Goal: Information Seeking & Learning: Learn about a topic

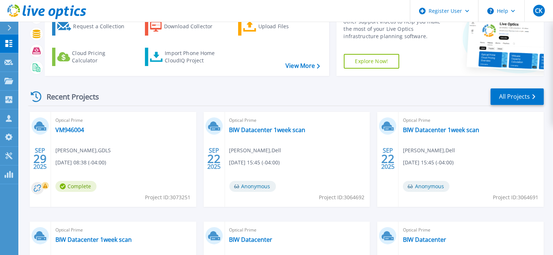
scroll to position [37, 0]
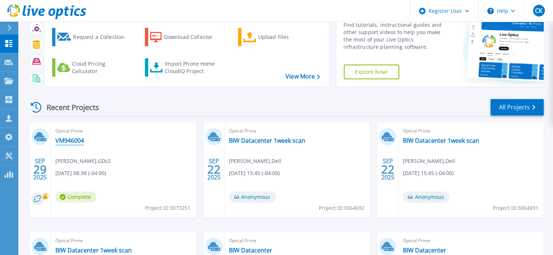
click at [73, 142] on link "VM946004" at bounding box center [69, 140] width 29 height 7
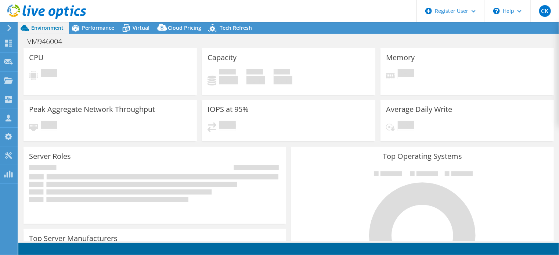
select select "USD"
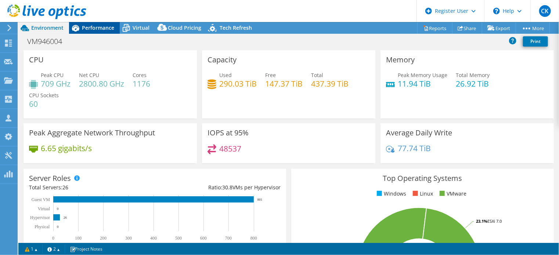
click at [90, 28] on span "Performance" at bounding box center [98, 27] width 32 height 7
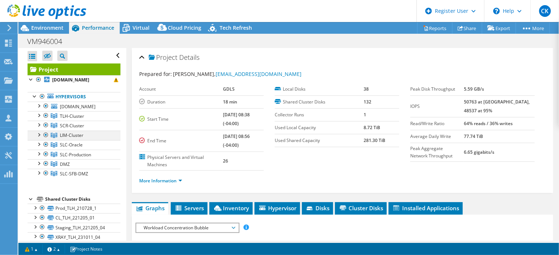
click at [39, 134] on div at bounding box center [38, 134] width 7 height 7
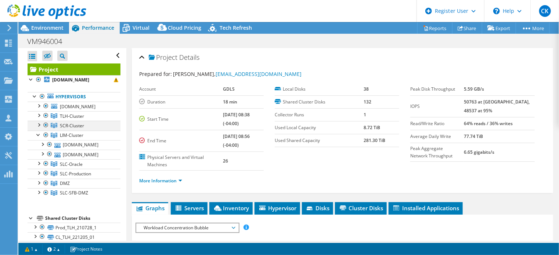
click at [40, 125] on div at bounding box center [38, 124] width 7 height 7
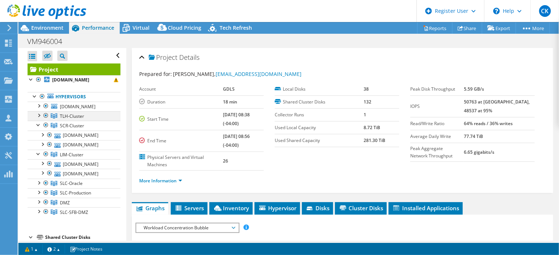
click at [39, 115] on div at bounding box center [38, 114] width 7 height 7
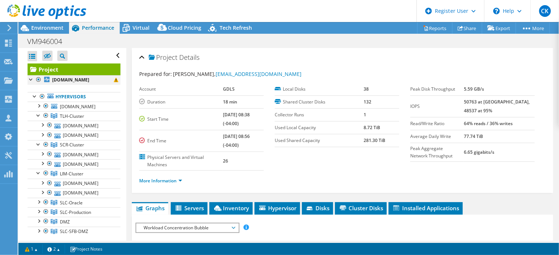
click at [37, 79] on div at bounding box center [38, 79] width 7 height 9
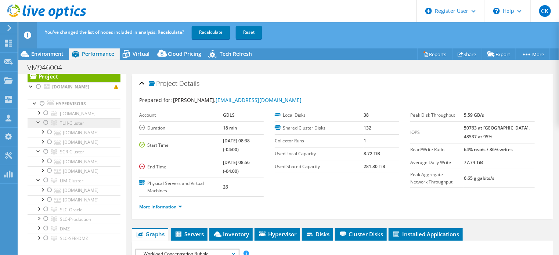
scroll to position [37, 0]
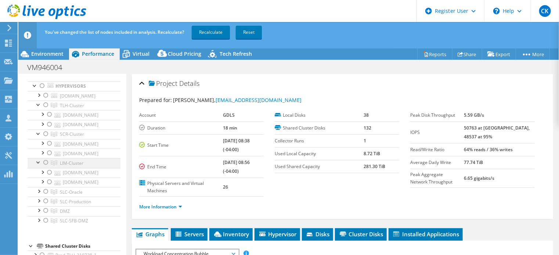
click at [44, 163] on div at bounding box center [45, 162] width 7 height 9
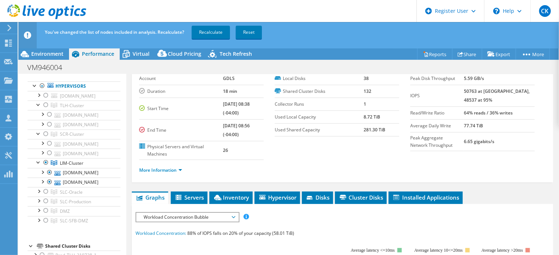
scroll to position [0, 0]
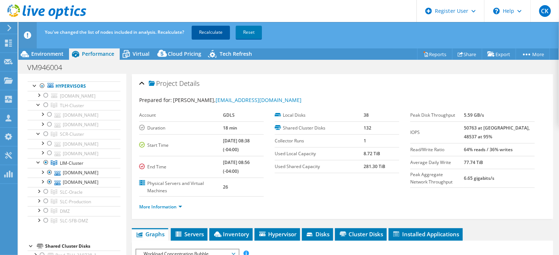
click at [209, 35] on link "Recalculate" at bounding box center [211, 32] width 38 height 13
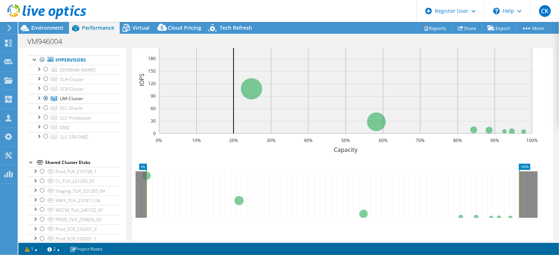
scroll to position [229, 0]
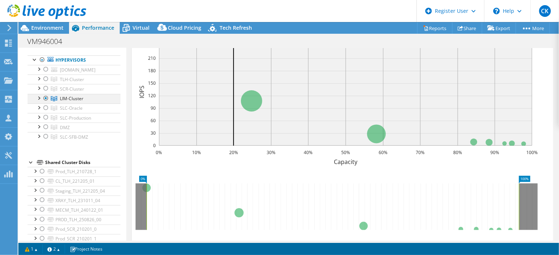
click at [40, 97] on div at bounding box center [38, 97] width 7 height 7
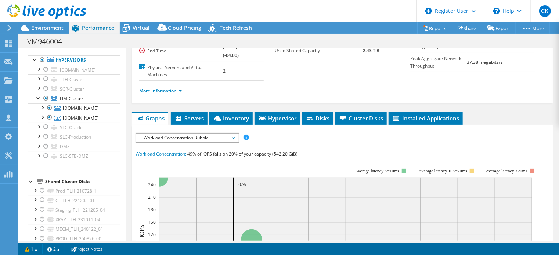
scroll to position [82, 0]
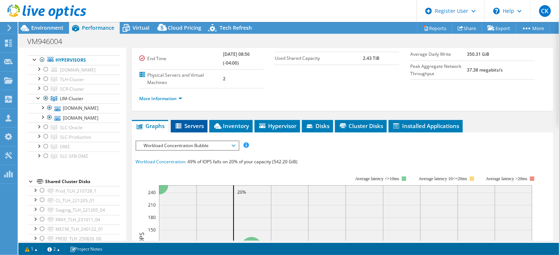
click at [185, 127] on span "Servers" at bounding box center [188, 125] width 29 height 7
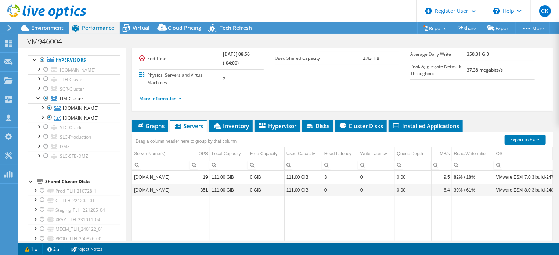
drag, startPoint x: 319, startPoint y: 240, endPoint x: 336, endPoint y: 242, distance: 17.7
click at [336, 242] on div "Project Actions Project Actions Reports Share Export vSAN ReadyNode Sizer" at bounding box center [288, 138] width 540 height 233
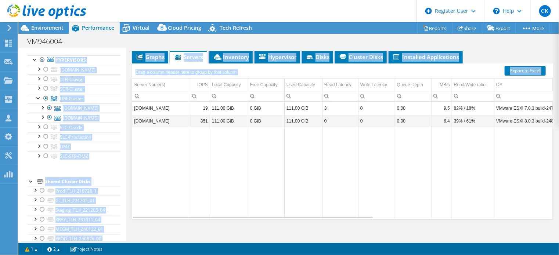
drag, startPoint x: 432, startPoint y: 241, endPoint x: 464, endPoint y: 240, distance: 32.0
click at [464, 240] on div "Project Actions Project Actions Reports Share Export vSAN ReadyNode Sizer" at bounding box center [288, 138] width 540 height 233
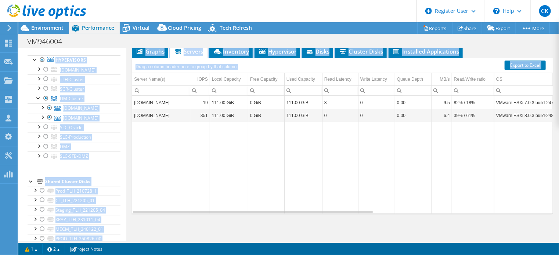
click at [464, 240] on div "Project Details Prepared for: Christopher Theis, THEISC3@gdls.com Account GDLS …" at bounding box center [342, 66] width 432 height 351
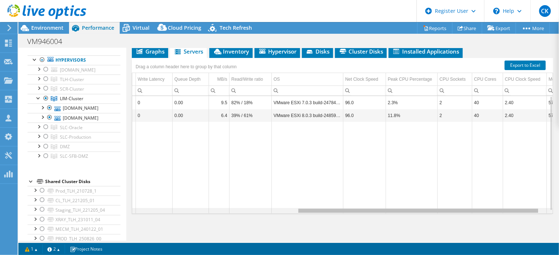
scroll to position [0, 0]
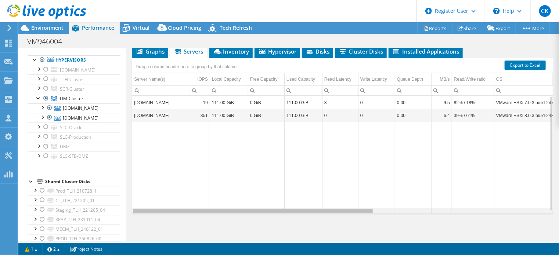
drag, startPoint x: 363, startPoint y: 209, endPoint x: 238, endPoint y: 209, distance: 125.2
click at [239, 210] on body "CK Dell User Craig Kensey C.Kensey@dell.com Dell My Profile Log Out \n Help Exp…" at bounding box center [279, 127] width 559 height 255
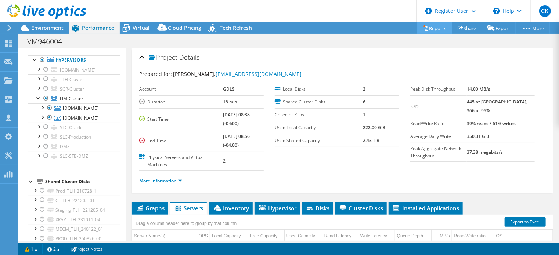
click at [435, 27] on link "Reports" at bounding box center [434, 27] width 35 height 11
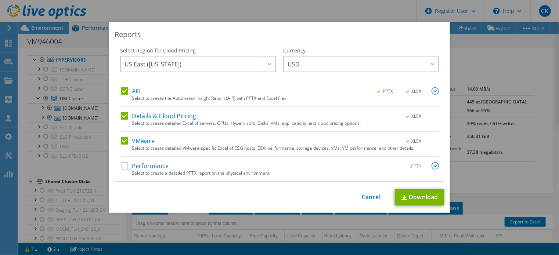
click at [121, 164] on label "Performance" at bounding box center [145, 165] width 48 height 7
click at [0, 0] on input "Performance" at bounding box center [0, 0] width 0 height 0
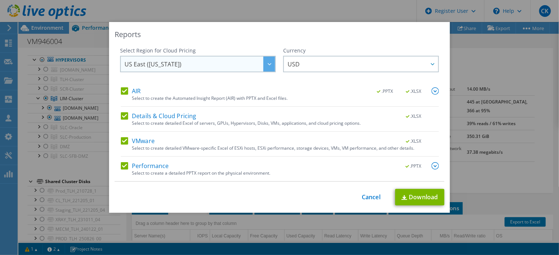
click at [266, 67] on div at bounding box center [269, 64] width 12 height 15
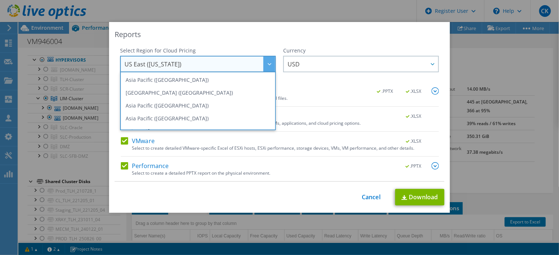
click at [266, 67] on div at bounding box center [269, 64] width 12 height 15
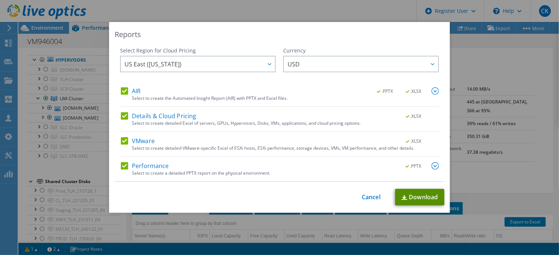
click at [416, 196] on link "Download" at bounding box center [419, 197] width 49 height 17
click at [368, 196] on link "Cancel" at bounding box center [371, 197] width 19 height 7
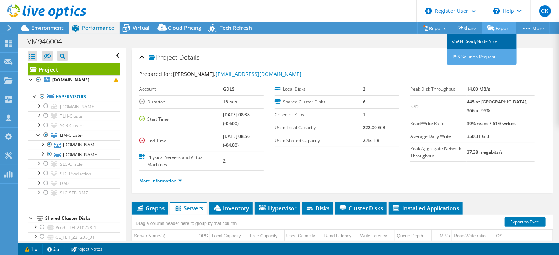
click at [482, 42] on link "vSAN ReadyNode Sizer" at bounding box center [482, 41] width 70 height 15
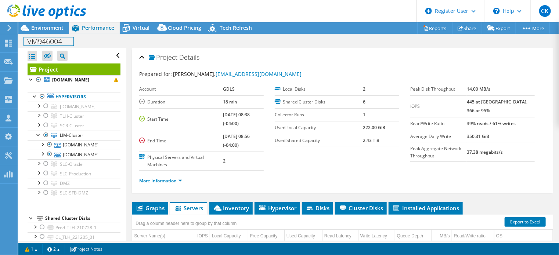
drag, startPoint x: 47, startPoint y: 36, endPoint x: 47, endPoint y: 41, distance: 4.4
click at [47, 38] on h1 "VM946004" at bounding box center [49, 41] width 50 height 8
drag, startPoint x: 47, startPoint y: 41, endPoint x: 39, endPoint y: 38, distance: 8.3
click at [46, 41] on h1 "VM946004" at bounding box center [49, 41] width 50 height 8
click at [6, 41] on use at bounding box center [8, 43] width 7 height 7
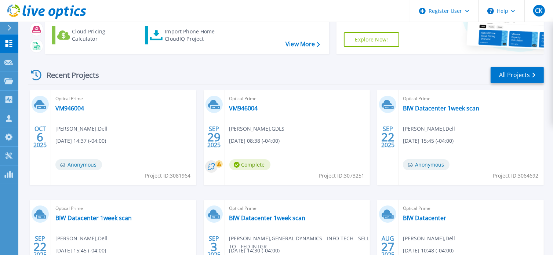
scroll to position [73, 0]
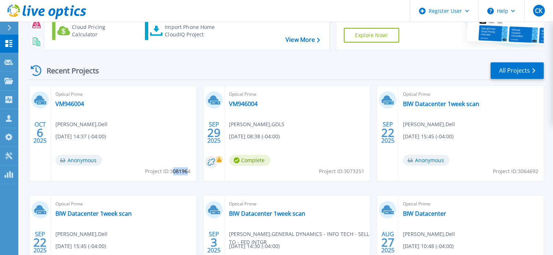
drag, startPoint x: 172, startPoint y: 171, endPoint x: 187, endPoint y: 173, distance: 14.7
click at [187, 173] on span "Project ID: 3081964" at bounding box center [168, 171] width 46 height 8
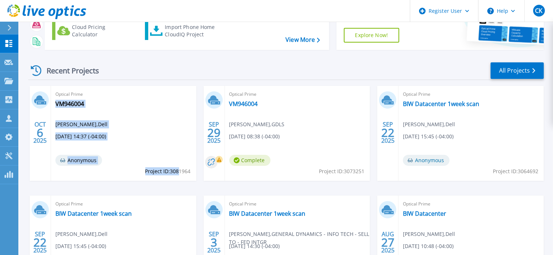
drag, startPoint x: 192, startPoint y: 172, endPoint x: 178, endPoint y: 170, distance: 14.4
click at [178, 170] on div "Optical Prime VM946004 Craig Kensey , Dell 10/06/2025, 14:37 (-04:00) Anonymous…" at bounding box center [123, 133] width 145 height 95
click at [176, 171] on span "Project ID: 3081964" at bounding box center [168, 171] width 46 height 8
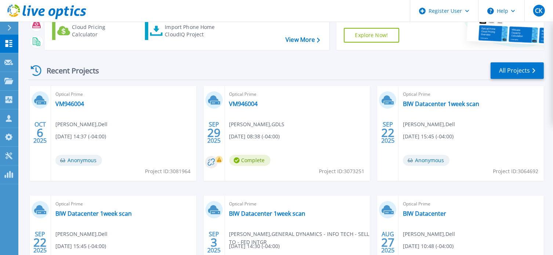
click at [178, 171] on span "Project ID: 3081964" at bounding box center [168, 171] width 46 height 8
copy span "3081964"
click at [73, 101] on link "VM946004" at bounding box center [69, 103] width 29 height 7
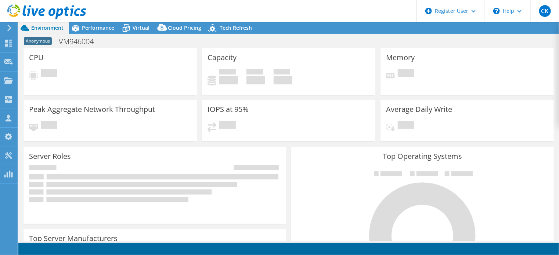
select select "USD"
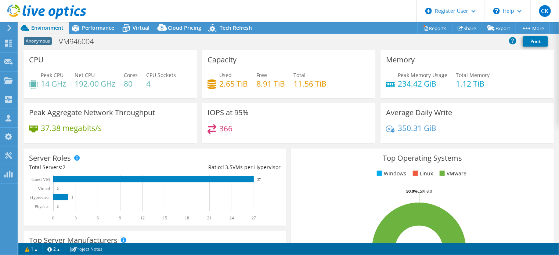
click at [41, 29] on span "Environment" at bounding box center [47, 27] width 32 height 7
click at [95, 27] on span "Performance" at bounding box center [98, 27] width 32 height 7
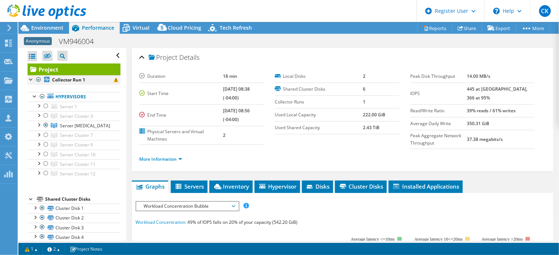
click at [38, 79] on div at bounding box center [38, 79] width 7 height 9
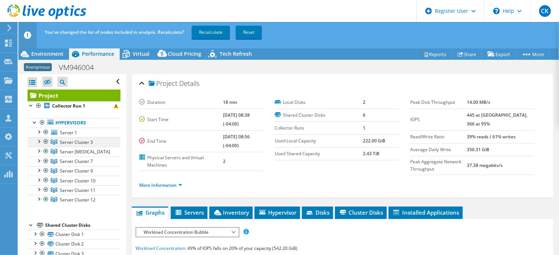
click at [39, 141] on div at bounding box center [38, 140] width 7 height 7
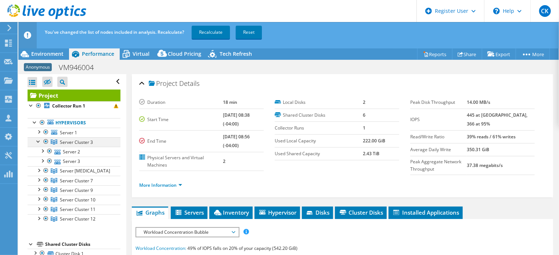
click at [39, 141] on div at bounding box center [38, 140] width 7 height 7
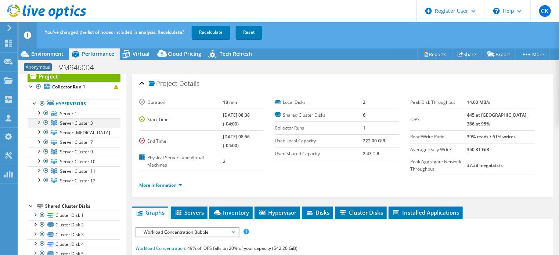
scroll to position [28, 0]
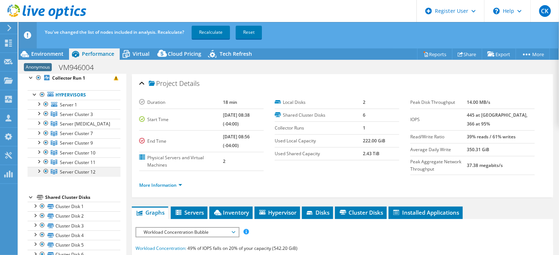
click at [40, 170] on div at bounding box center [38, 170] width 7 height 7
click at [38, 106] on div at bounding box center [38, 103] width 7 height 7
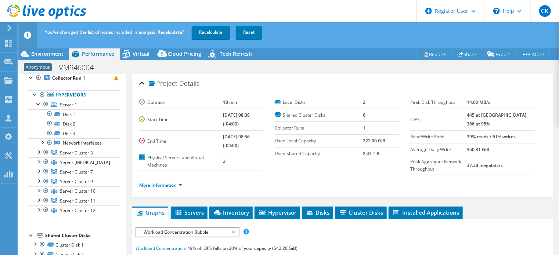
click at [39, 66] on span "Anonymous" at bounding box center [38, 67] width 28 height 8
click at [44, 52] on span "Environment" at bounding box center [47, 53] width 32 height 7
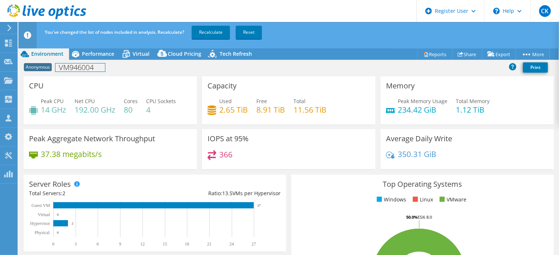
click at [69, 65] on h1 "VM946004" at bounding box center [80, 68] width 50 height 8
click at [95, 52] on span "Performance" at bounding box center [98, 53] width 32 height 7
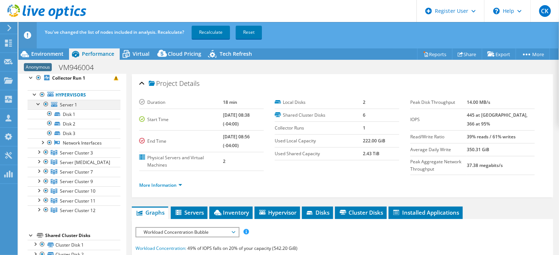
click at [38, 100] on div at bounding box center [38, 103] width 7 height 7
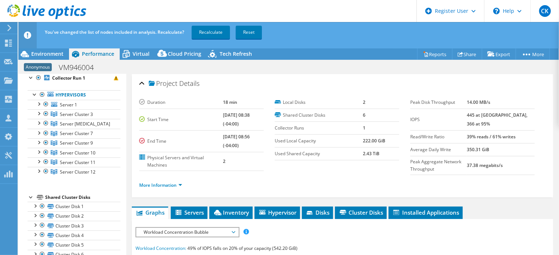
scroll to position [0, 0]
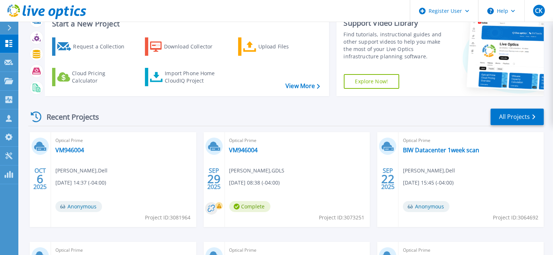
scroll to position [110, 0]
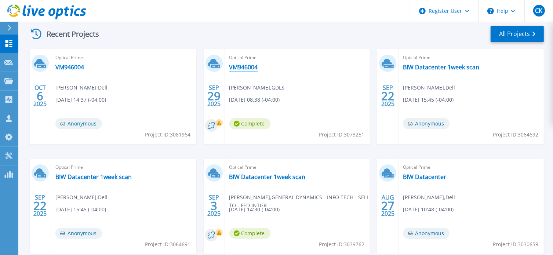
click at [245, 67] on link "VM946004" at bounding box center [243, 67] width 29 height 7
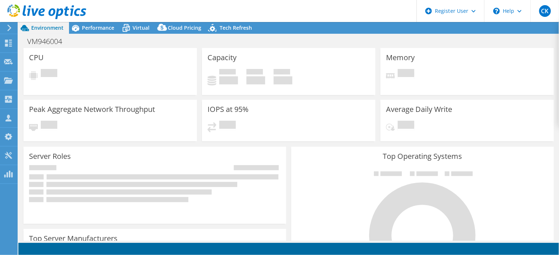
select select "USD"
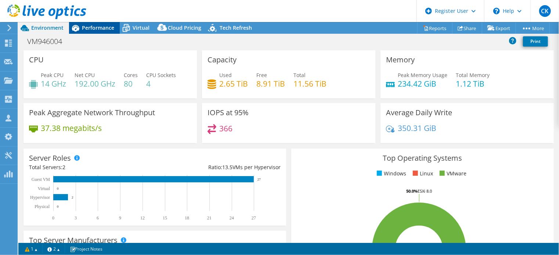
click at [95, 29] on span "Performance" at bounding box center [98, 27] width 32 height 7
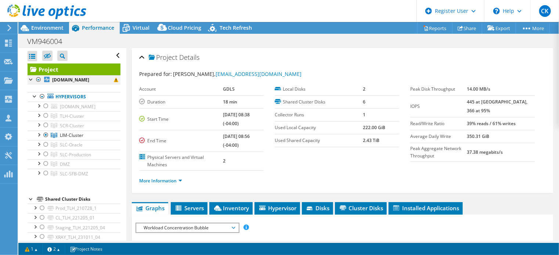
click at [38, 80] on div at bounding box center [38, 79] width 7 height 9
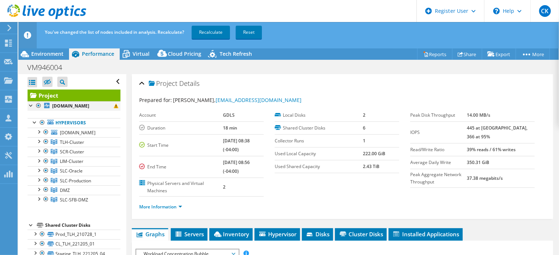
click at [38, 105] on div at bounding box center [38, 105] width 7 height 9
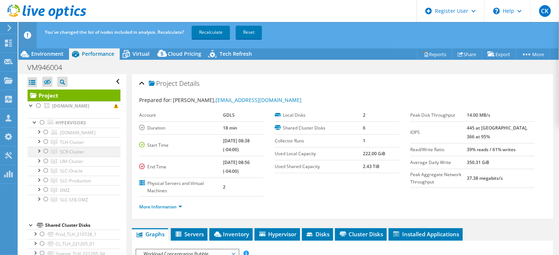
click at [47, 151] on div at bounding box center [45, 151] width 7 height 9
click at [40, 150] on div at bounding box center [38, 150] width 7 height 7
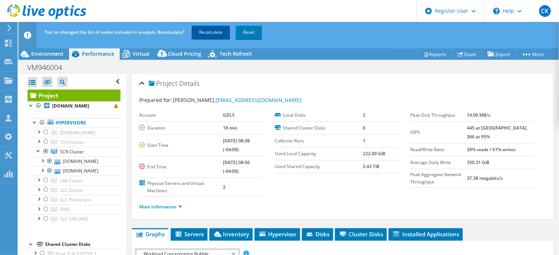
click at [207, 32] on link "Recalculate" at bounding box center [211, 32] width 38 height 13
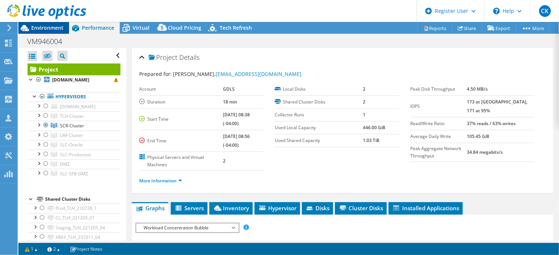
click at [50, 30] on span "Environment" at bounding box center [47, 27] width 32 height 7
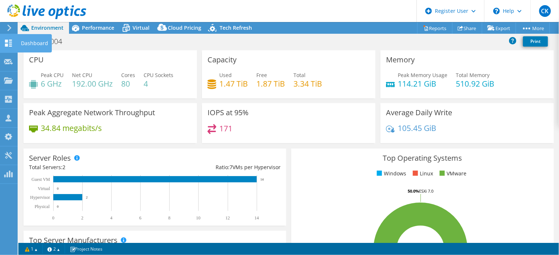
click at [9, 44] on use at bounding box center [8, 43] width 7 height 7
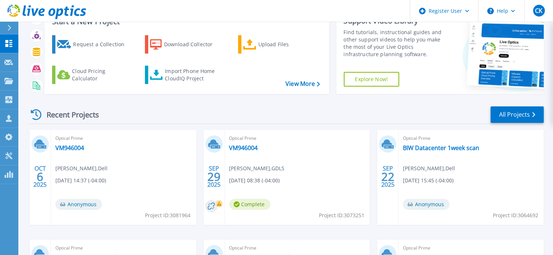
scroll to position [73, 0]
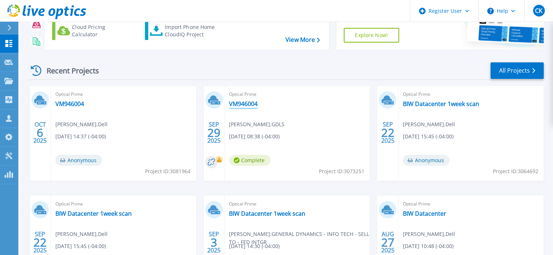
click at [242, 103] on link "VM946004" at bounding box center [243, 103] width 29 height 7
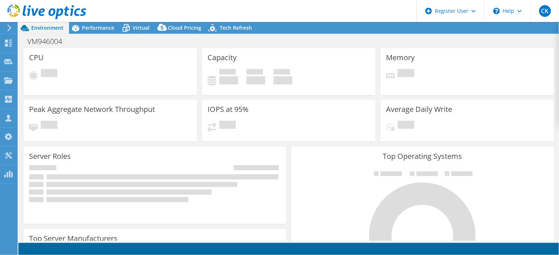
select select "USD"
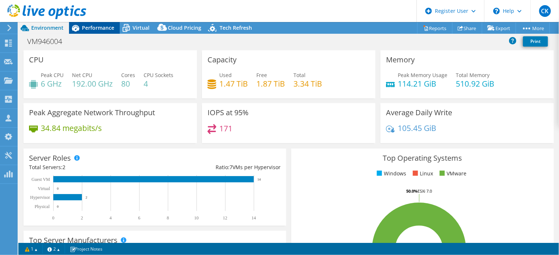
click at [97, 25] on span "Performance" at bounding box center [98, 27] width 32 height 7
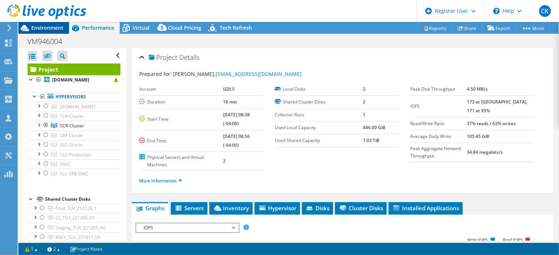
click at [48, 27] on span "Environment" at bounding box center [47, 27] width 32 height 7
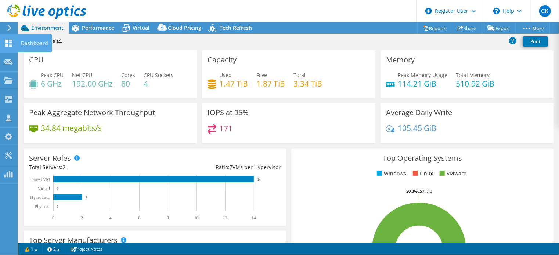
click at [6, 44] on use at bounding box center [8, 43] width 7 height 7
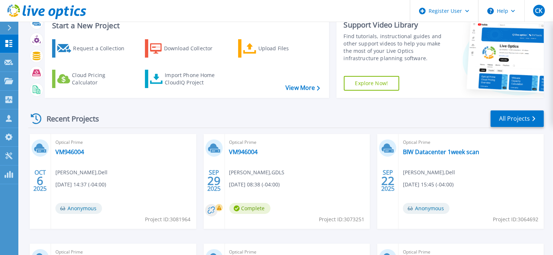
scroll to position [73, 0]
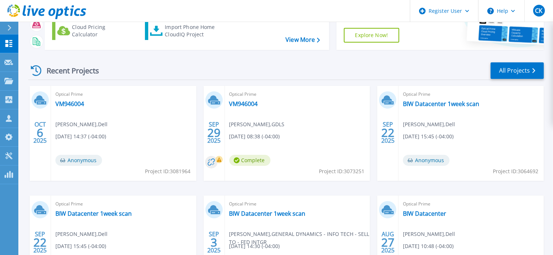
click at [348, 170] on span "Project ID: 3073251" at bounding box center [342, 171] width 46 height 8
copy span "3073251"
